Goal: Information Seeking & Learning: Learn about a topic

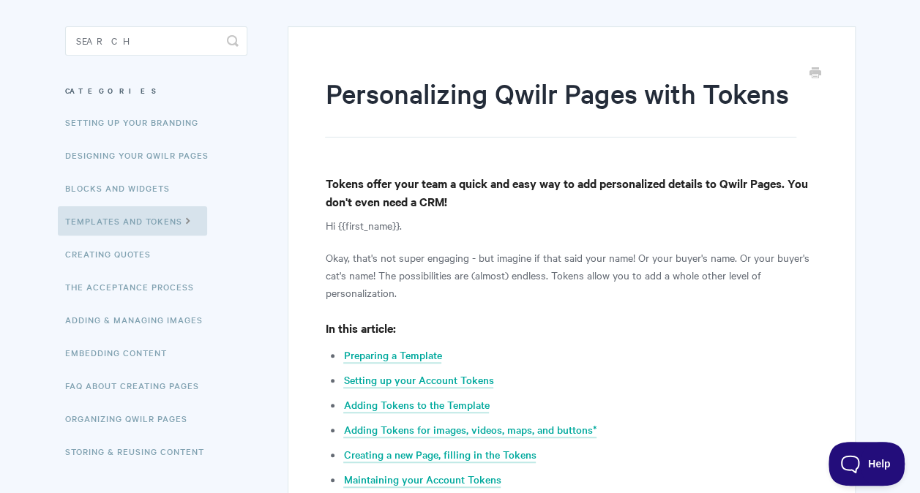
scroll to position [120, 0]
click at [135, 150] on link "Designing Your Qwilr Pages" at bounding box center [139, 154] width 162 height 29
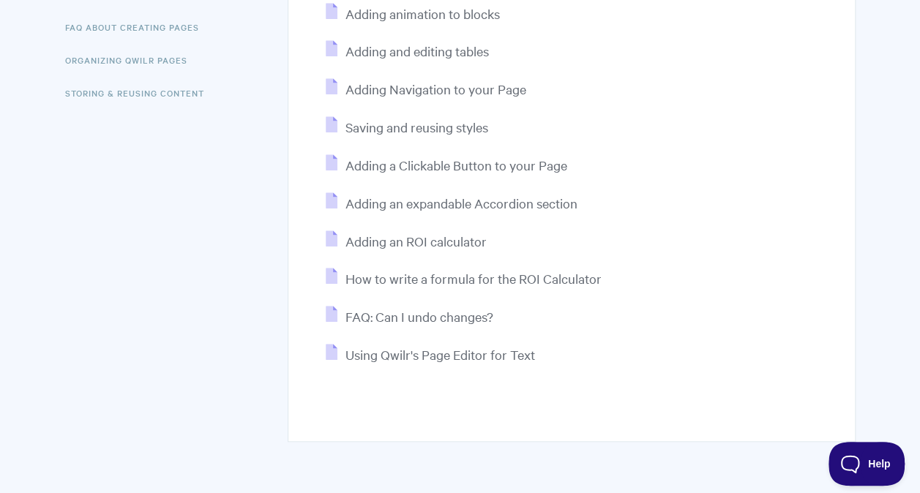
scroll to position [479, 0]
click at [444, 316] on span "FAQ: Can I undo changes?" at bounding box center [419, 315] width 148 height 17
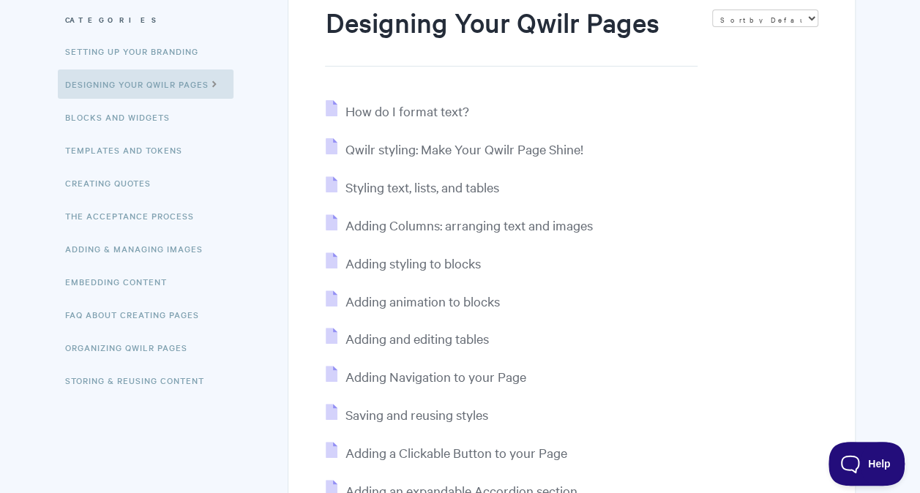
scroll to position [0, 0]
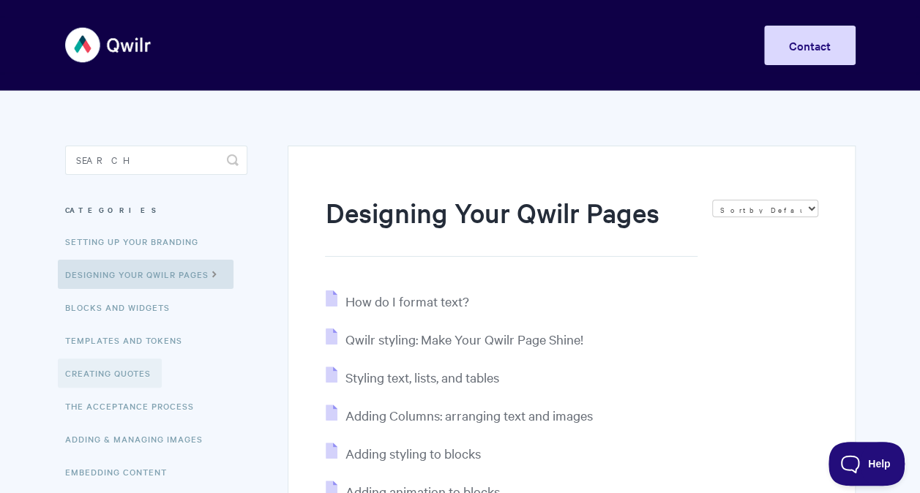
click at [119, 369] on link "Creating Quotes" at bounding box center [110, 373] width 104 height 29
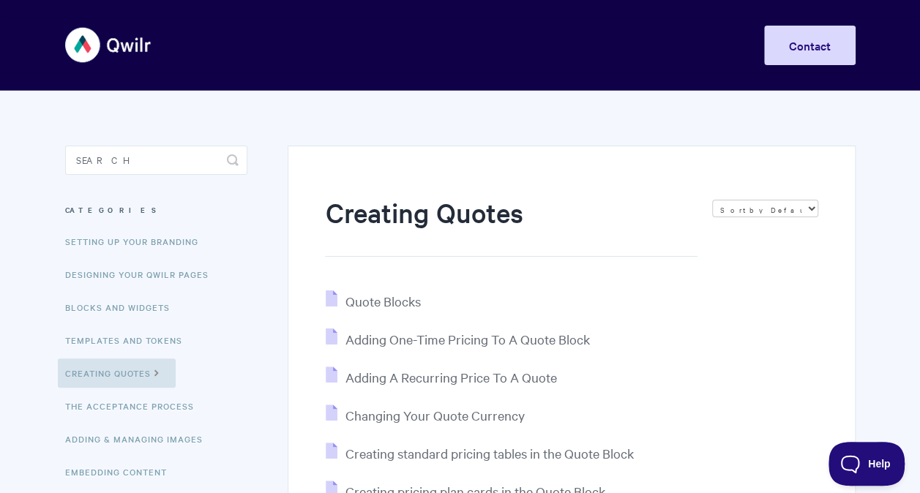
scroll to position [65, 0]
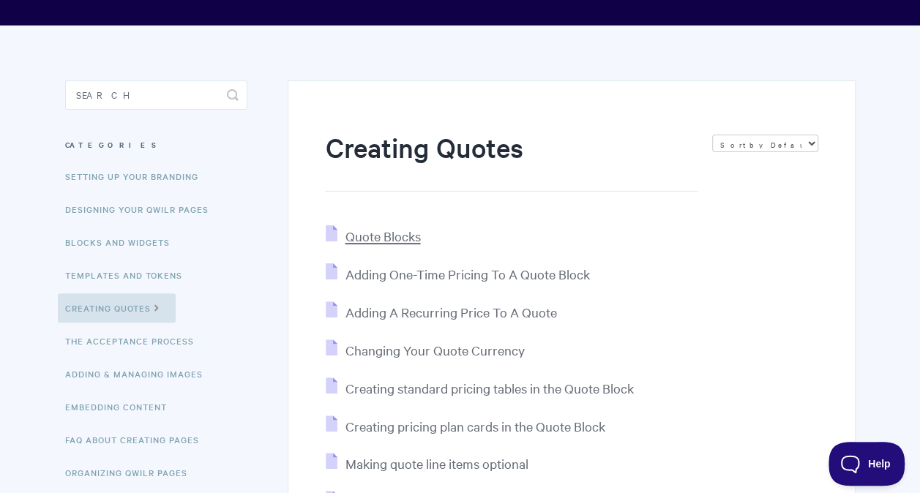
click at [380, 233] on span "Quote Blocks" at bounding box center [382, 236] width 75 height 17
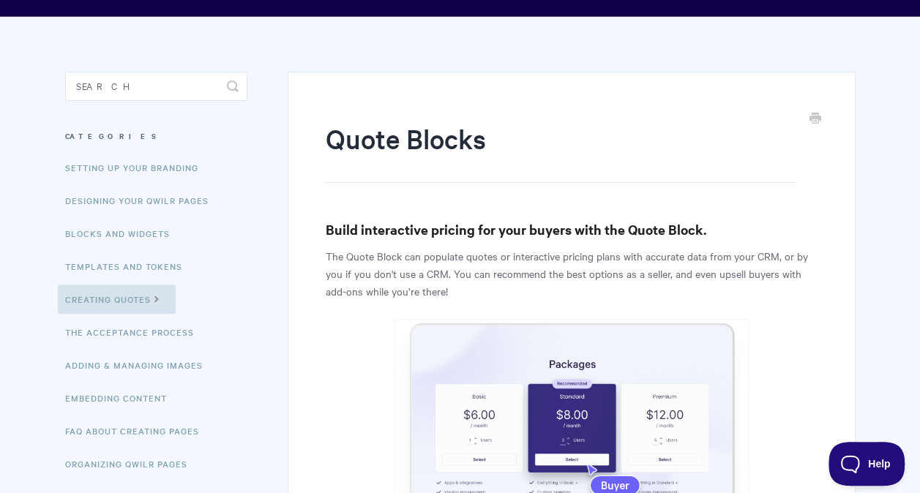
scroll to position [73, 0]
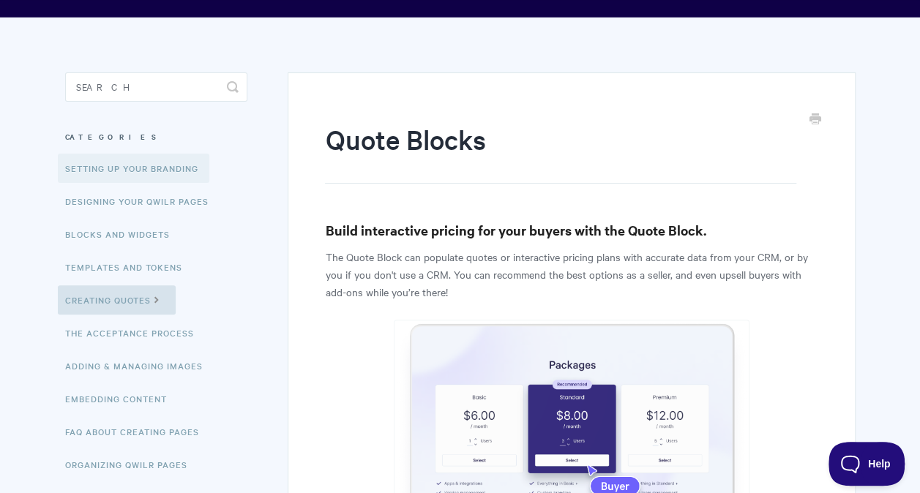
click at [118, 164] on link "Setting up your Branding" at bounding box center [133, 168] width 151 height 29
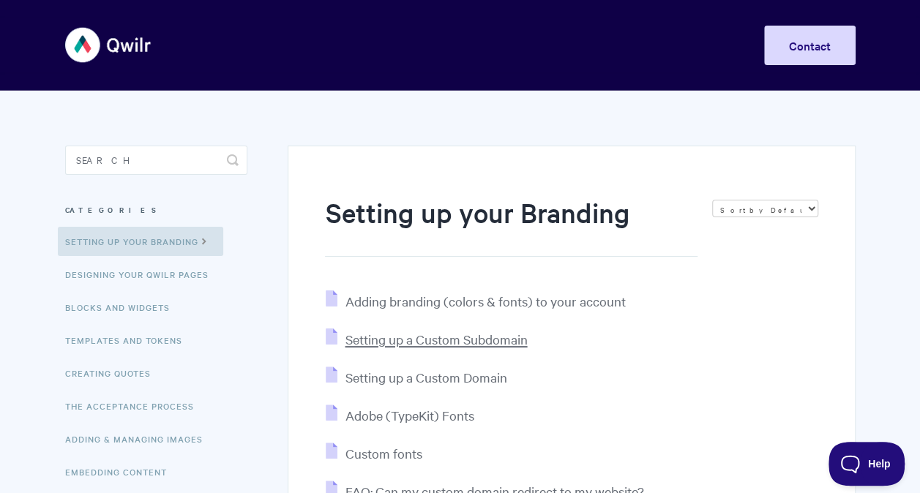
scroll to position [89, 0]
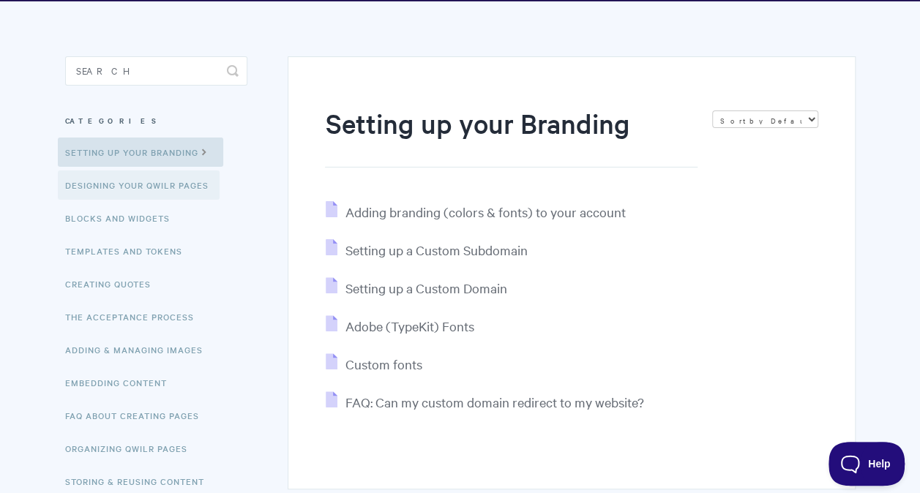
click at [102, 184] on link "Designing Your Qwilr Pages" at bounding box center [139, 184] width 162 height 29
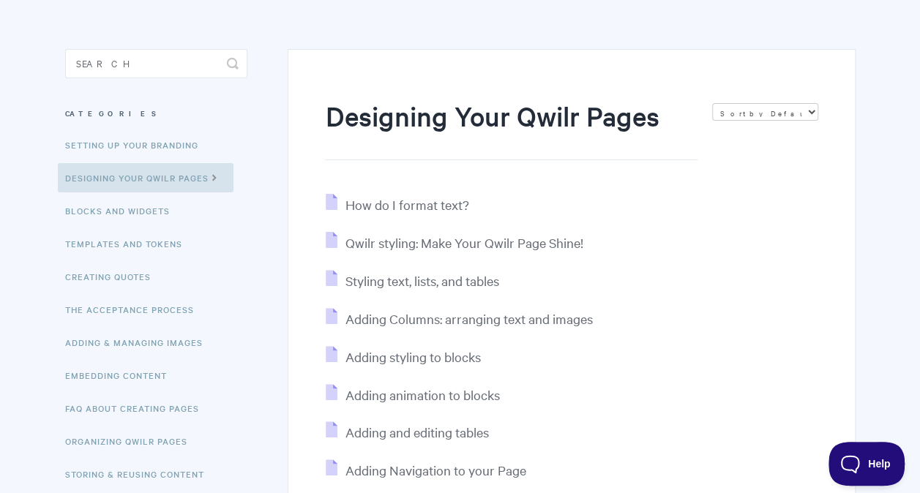
scroll to position [96, 0]
